Goal: Task Accomplishment & Management: Complete application form

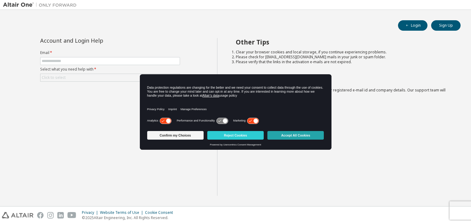
click at [292, 133] on button "Accept All Cookies" at bounding box center [295, 135] width 56 height 9
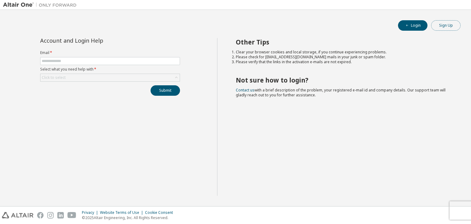
click at [457, 25] on button "Sign Up" at bounding box center [445, 25] width 29 height 10
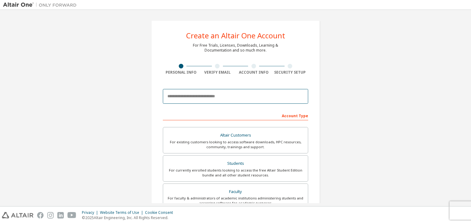
click at [241, 92] on input "email" at bounding box center [235, 96] width 145 height 15
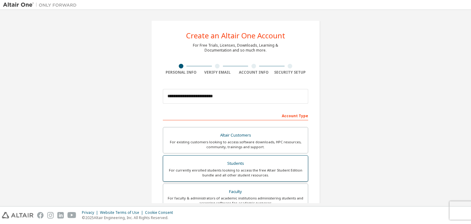
click at [251, 166] on div "Students" at bounding box center [235, 163] width 137 height 9
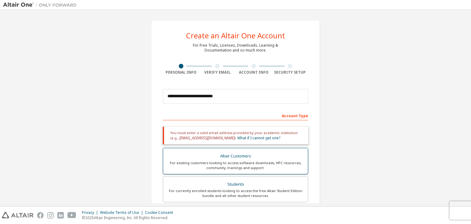
click at [254, 154] on div "Altair Customers" at bounding box center [235, 156] width 137 height 9
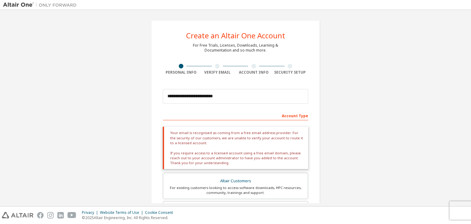
click at [243, 142] on div "Your email is recognised as coming from a free email address provider. For the …" at bounding box center [235, 148] width 145 height 42
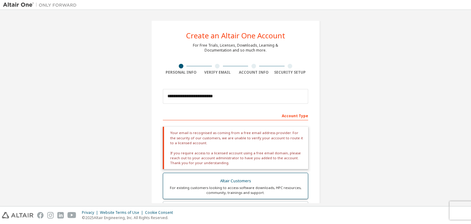
click at [239, 177] on div "Altair Customers" at bounding box center [235, 181] width 137 height 9
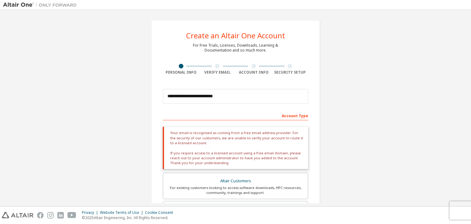
click at [296, 114] on div "Account Type" at bounding box center [235, 115] width 145 height 10
click at [237, 98] on input "**********" at bounding box center [235, 96] width 145 height 15
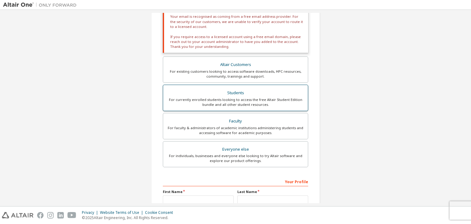
scroll to position [116, 0]
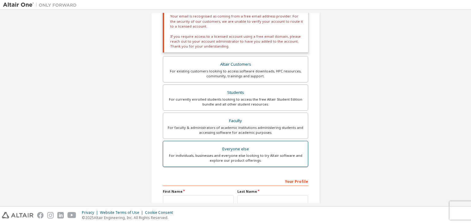
type input "**********"
click at [252, 159] on div "For individuals, businesses and everyone else looking to try Altair software an…" at bounding box center [235, 158] width 137 height 10
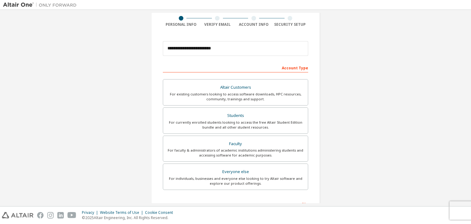
scroll to position [0, 0]
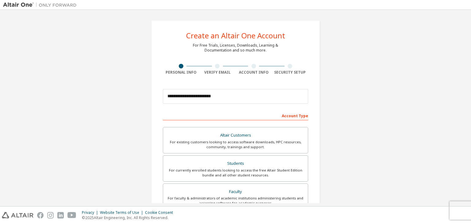
click at [216, 67] on div at bounding box center [217, 66] width 5 height 5
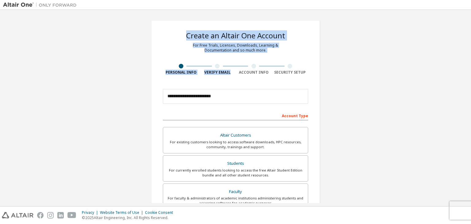
drag, startPoint x: 254, startPoint y: 66, endPoint x: 149, endPoint y: 12, distance: 118.4
click at [149, 12] on div "**********" at bounding box center [235, 108] width 471 height 196
